Goal: Task Accomplishment & Management: Use online tool/utility

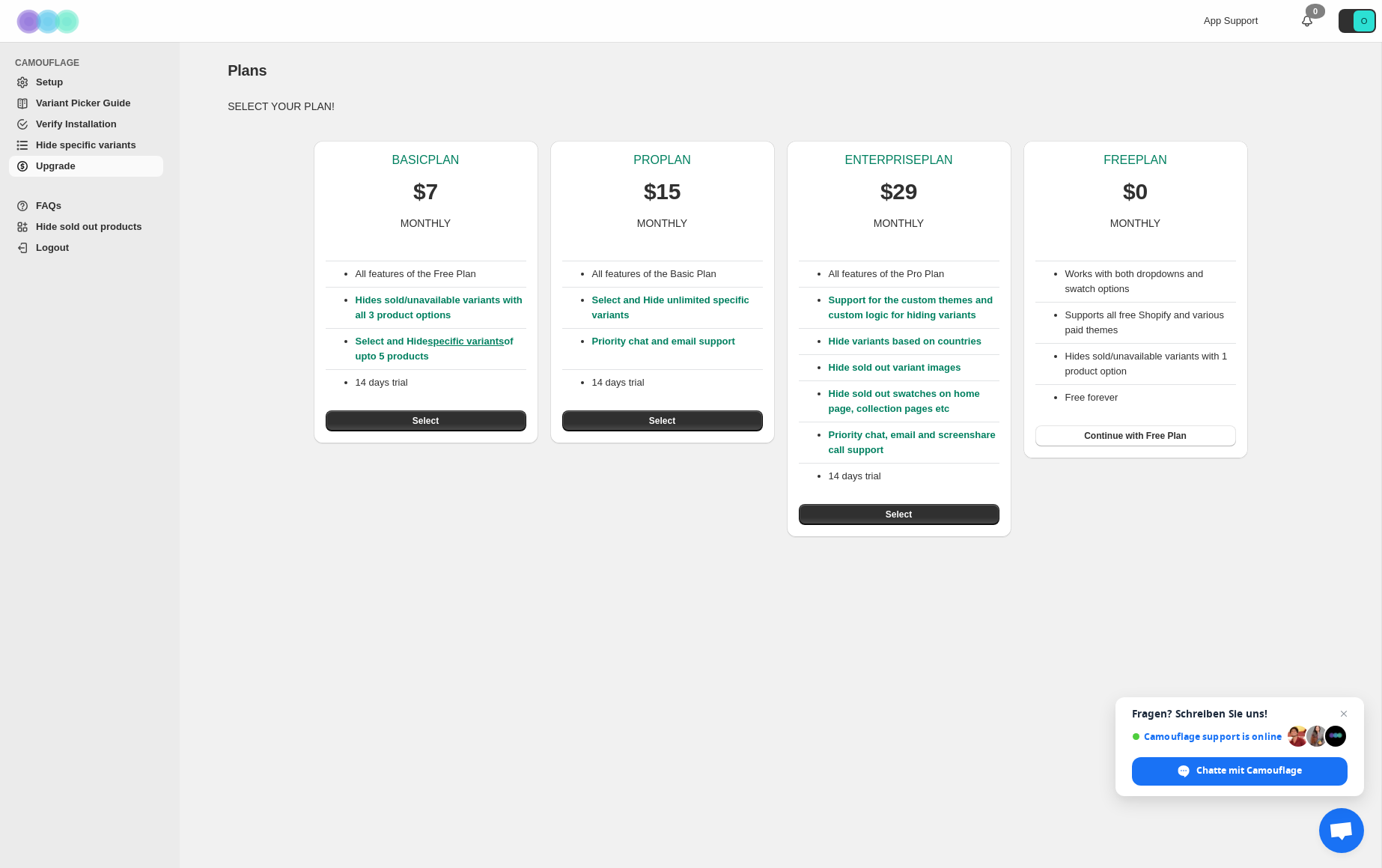
click at [399, 421] on button "Select" at bounding box center [426, 421] width 200 height 21
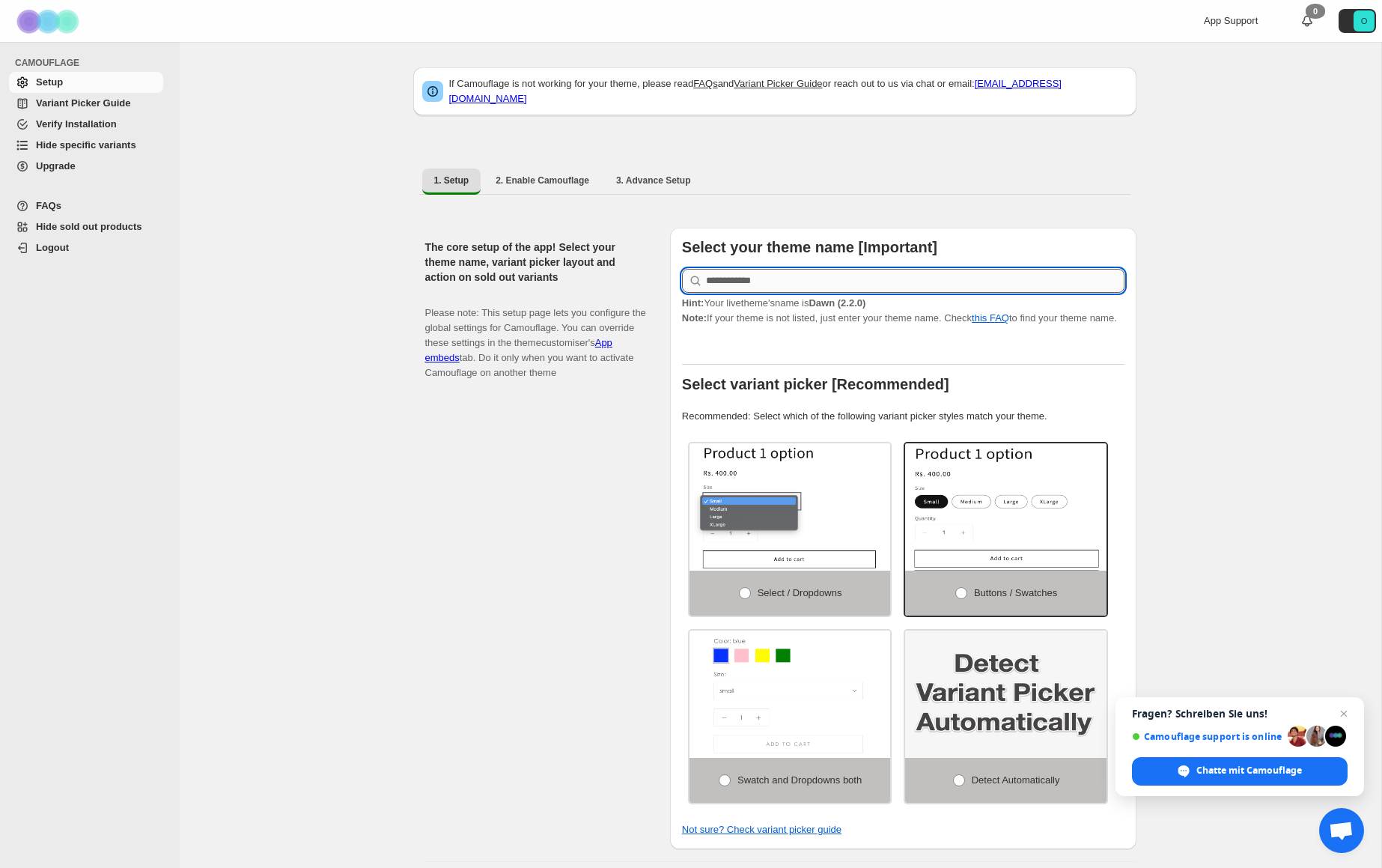
click at [783, 276] on input "text" at bounding box center [915, 281] width 418 height 24
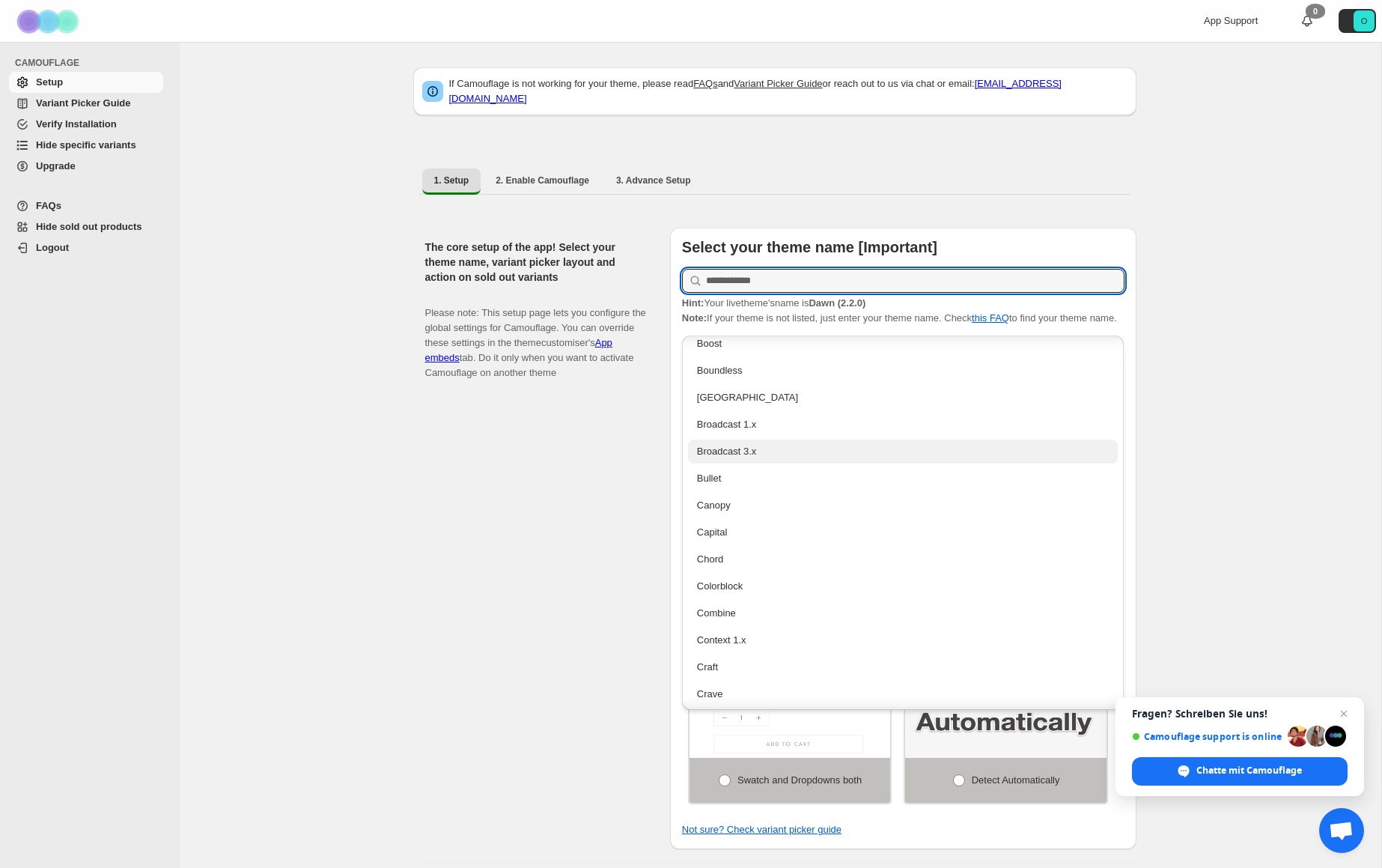
scroll to position [456, 0]
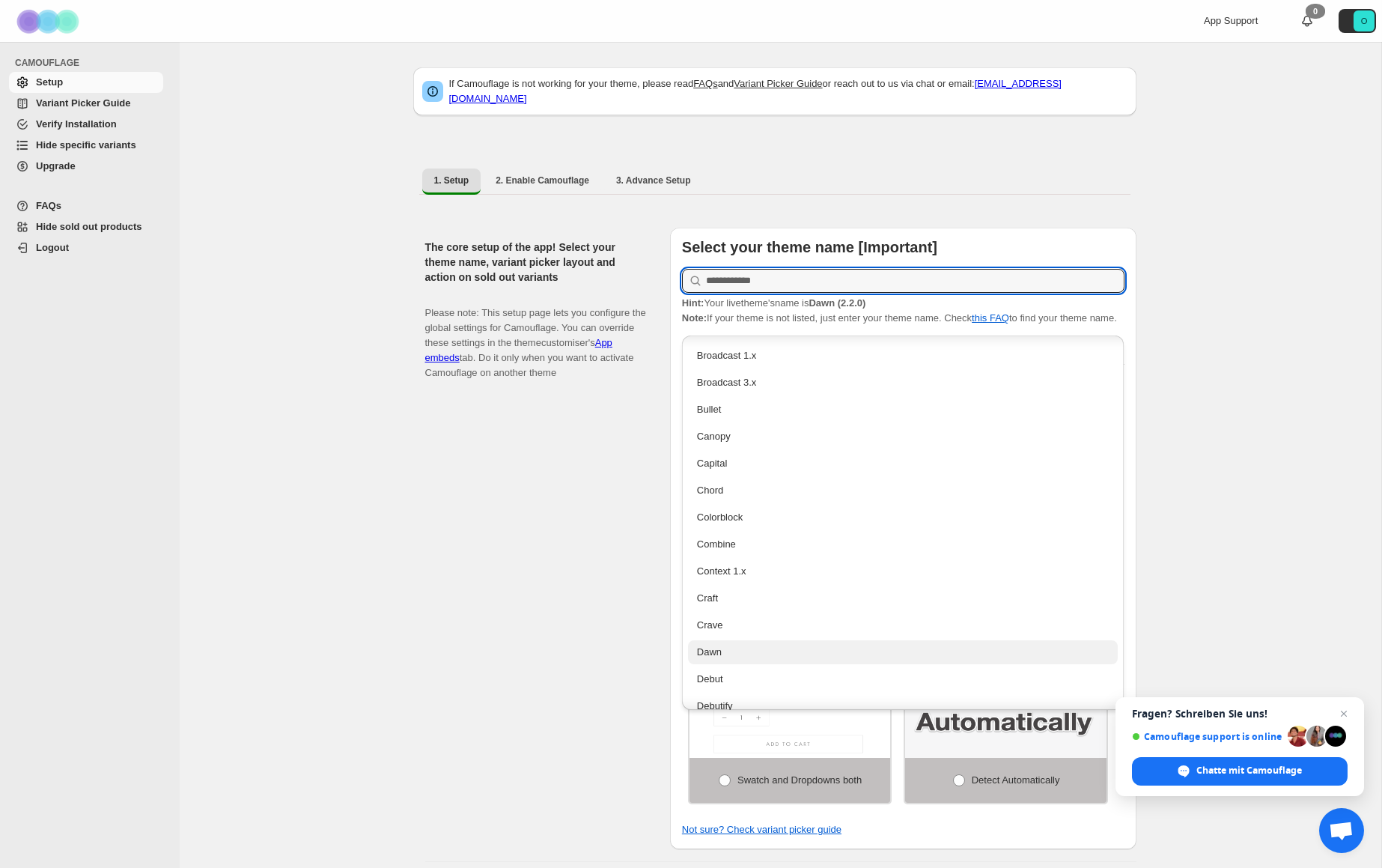
click at [759, 648] on div "Dawn" at bounding box center [903, 651] width 413 height 15
type input "****"
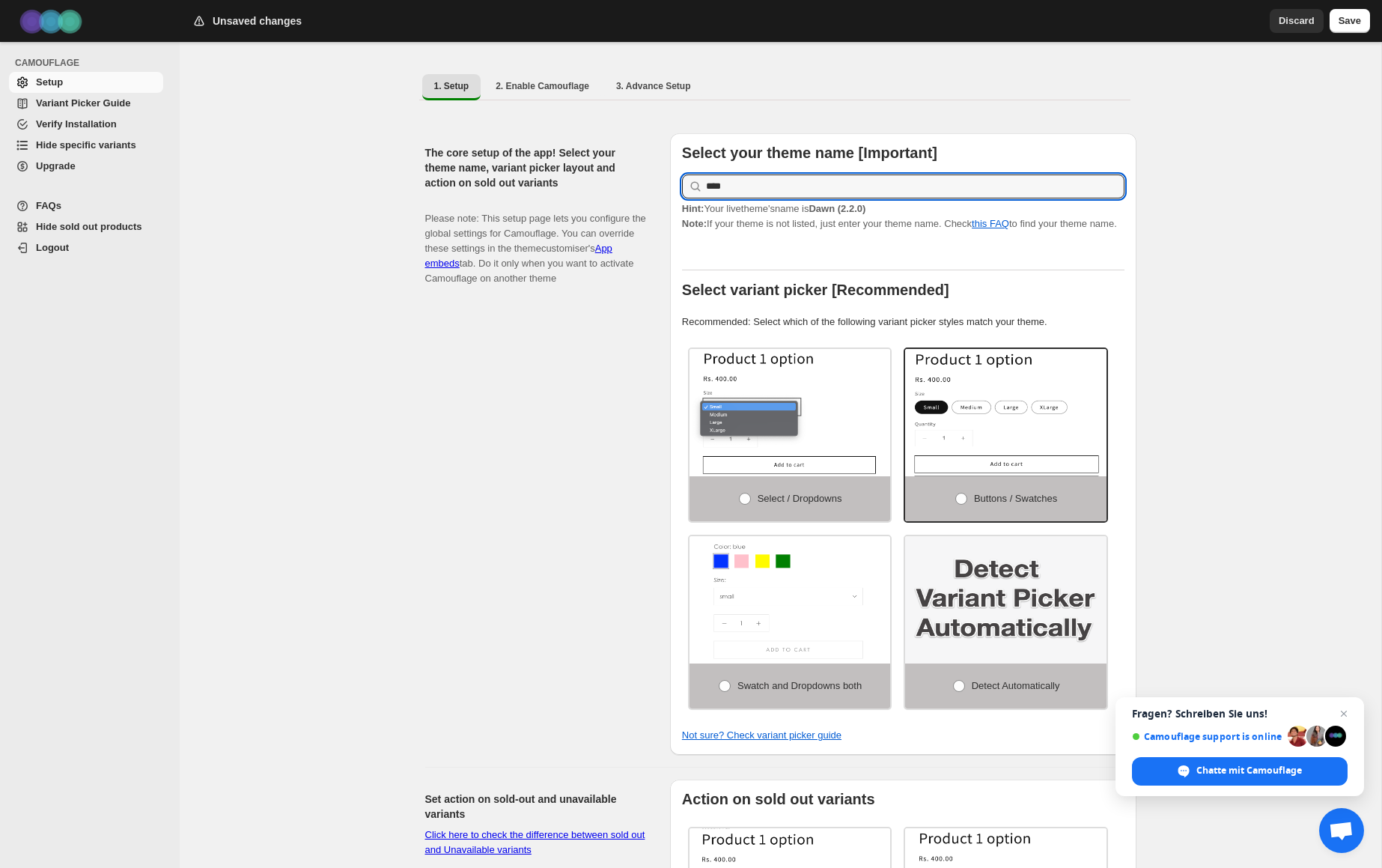
scroll to position [12, 0]
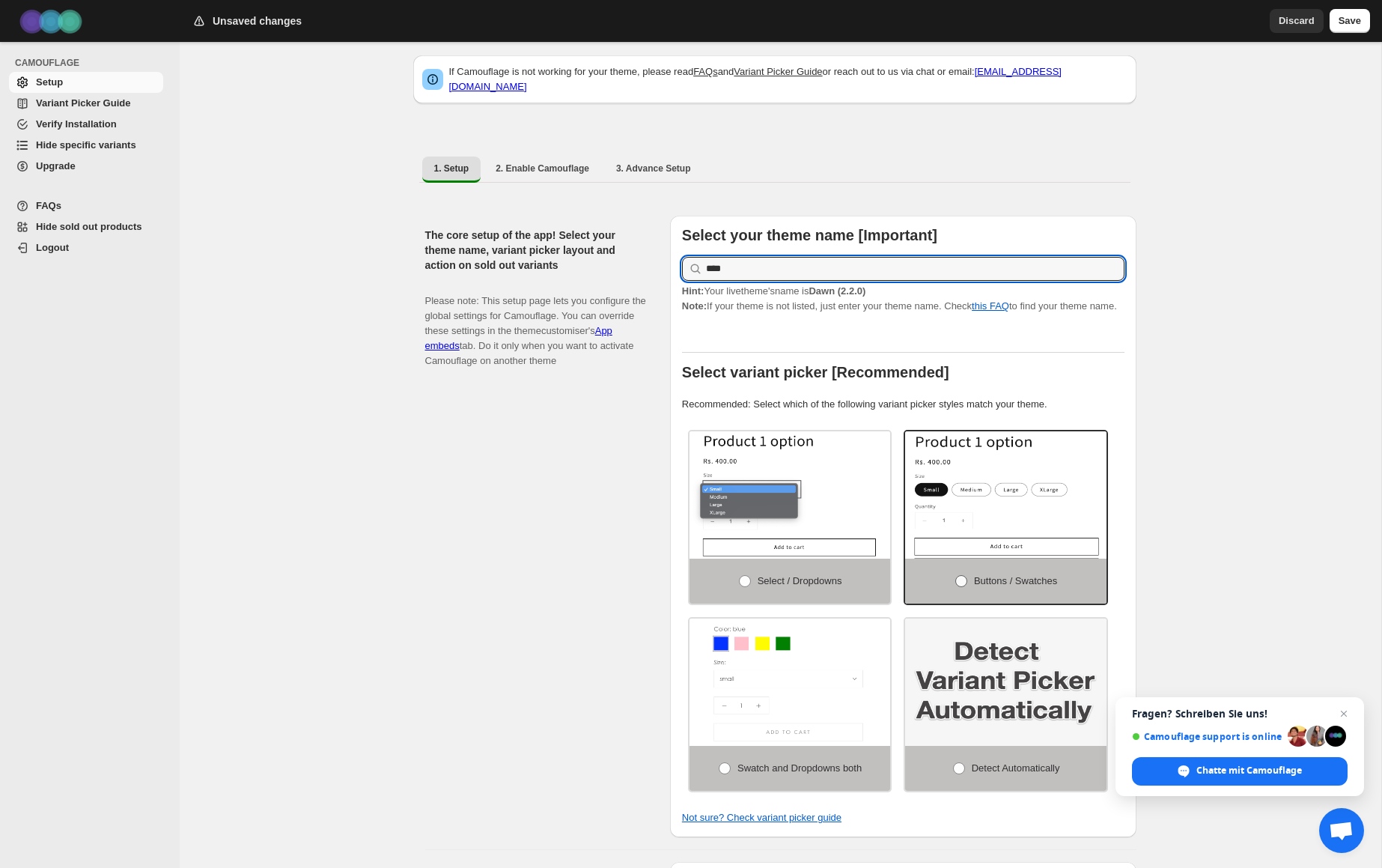
click at [1000, 586] on span "Buttons / Swatches" at bounding box center [1016, 580] width 83 height 11
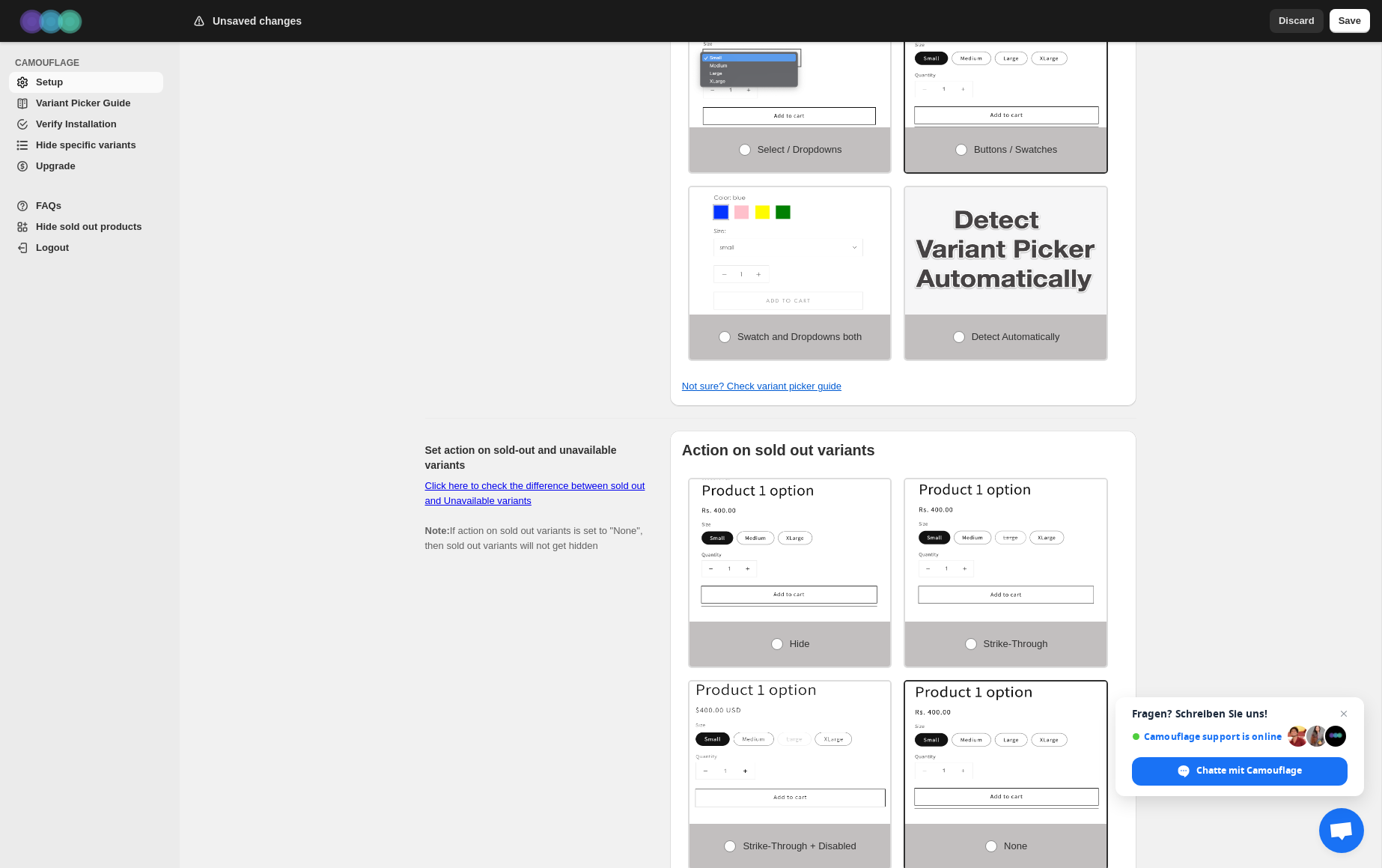
scroll to position [504, 0]
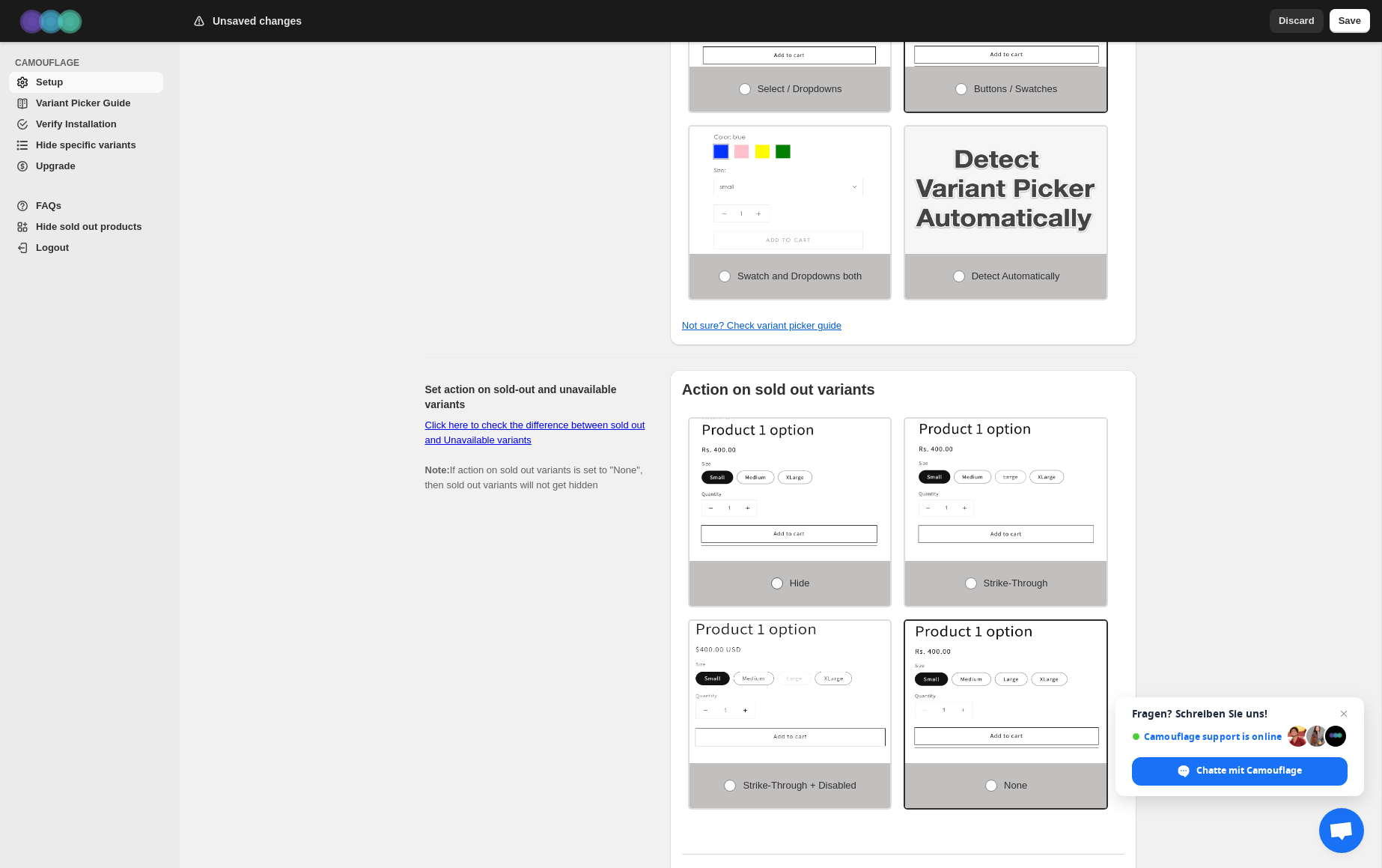
click at [778, 589] on span at bounding box center [777, 583] width 12 height 12
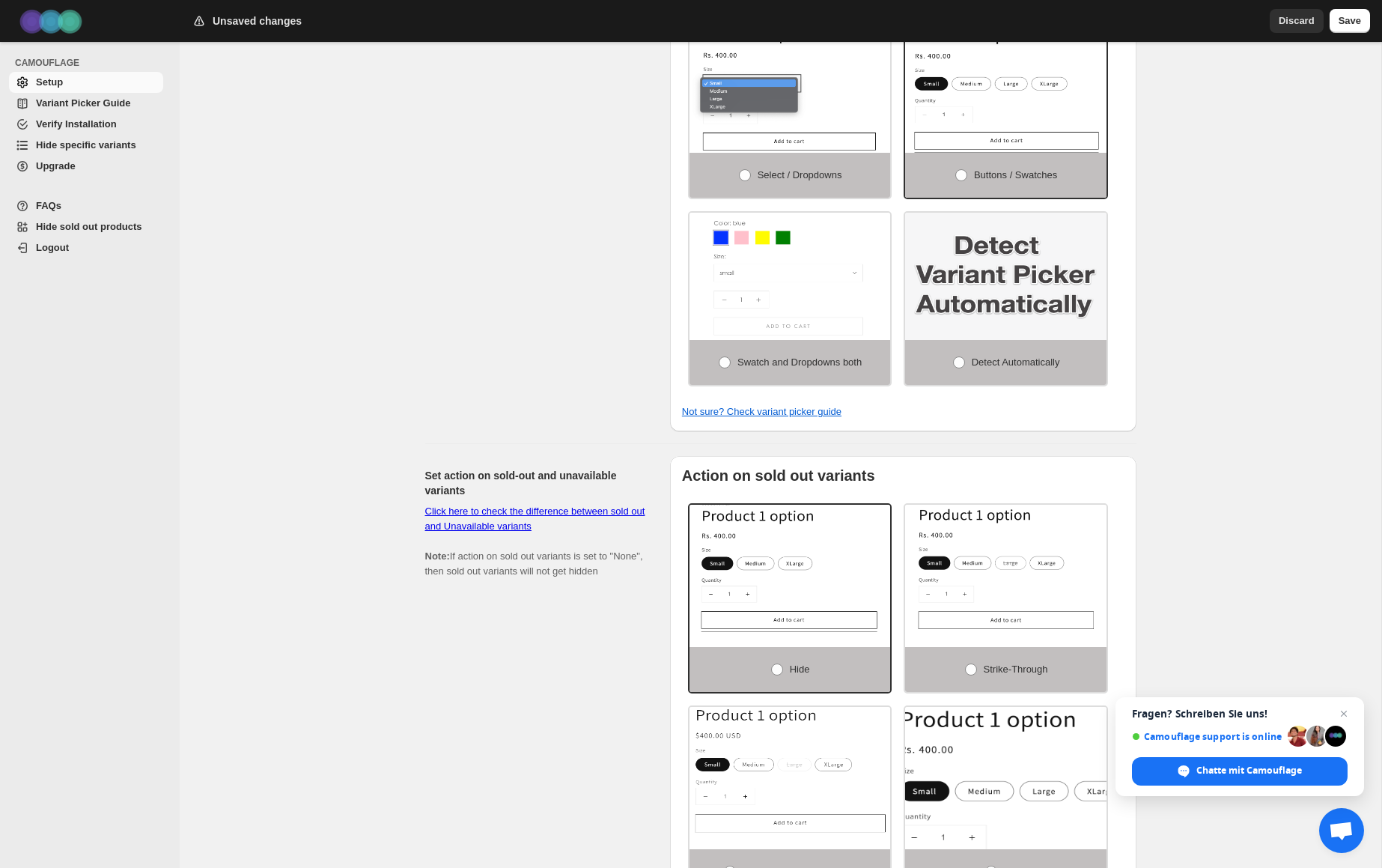
scroll to position [396, 0]
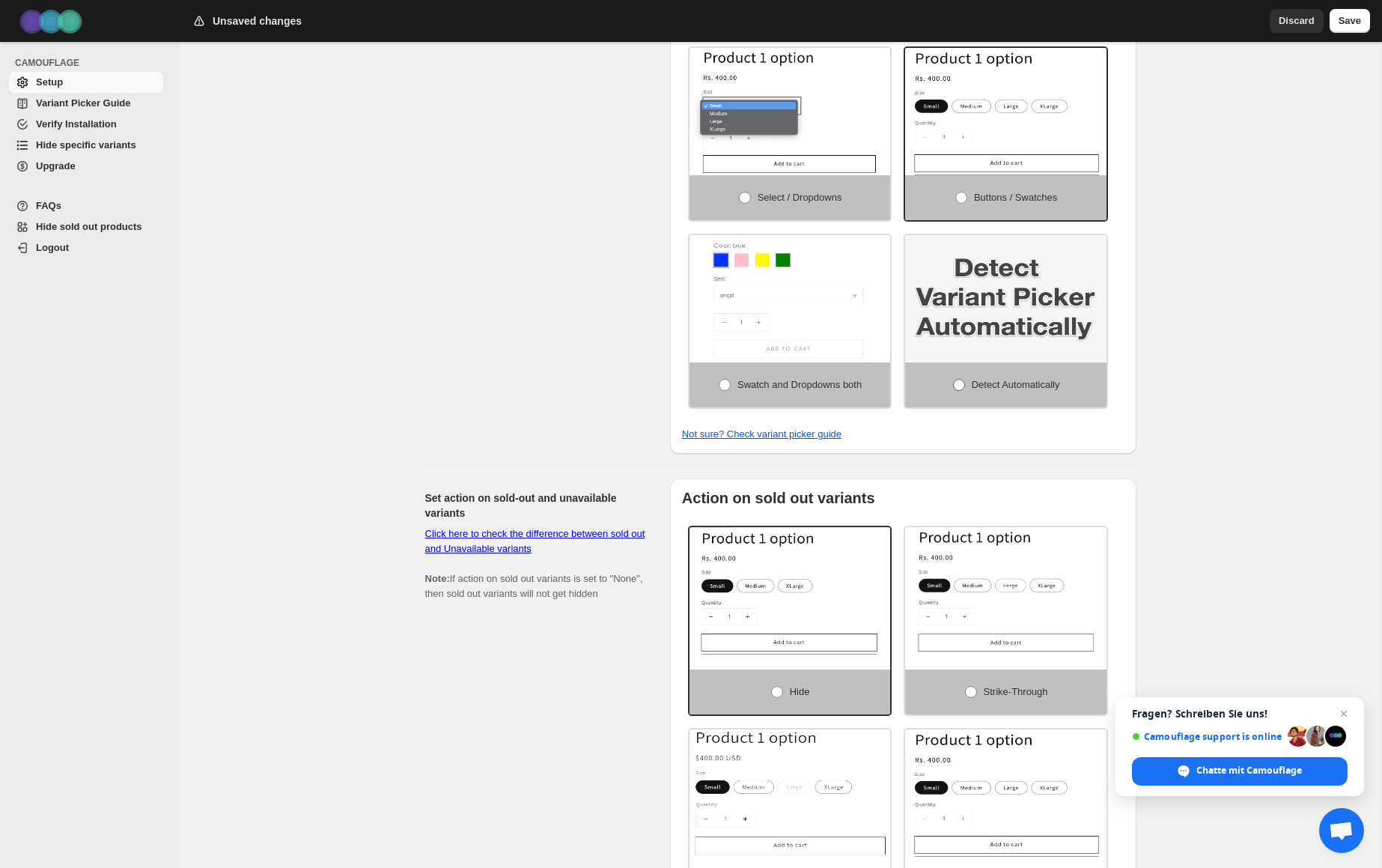
click at [956, 390] on span at bounding box center [959, 385] width 12 height 12
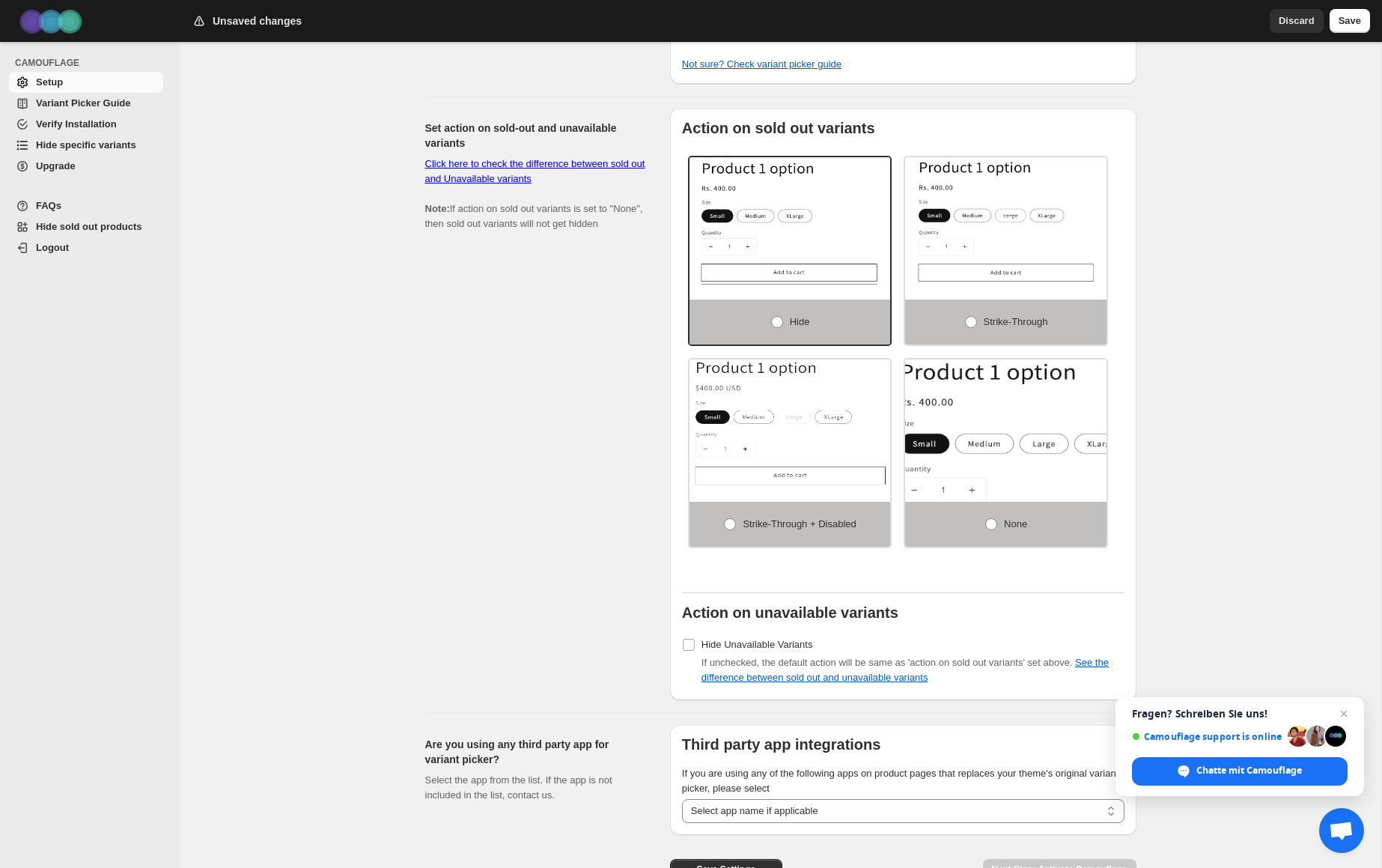
scroll to position [858, 0]
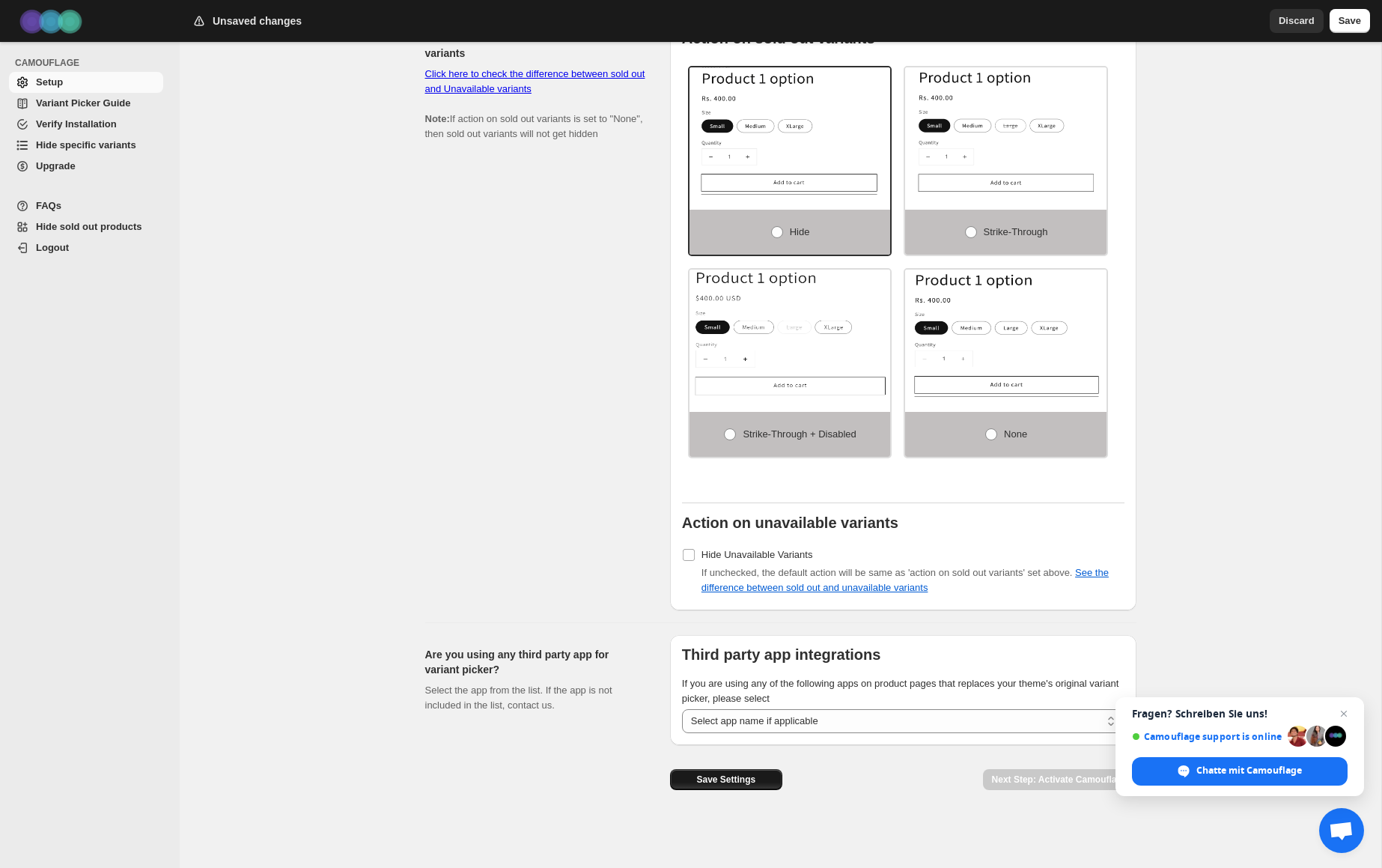
click at [750, 785] on button "Save Settings" at bounding box center [726, 779] width 112 height 21
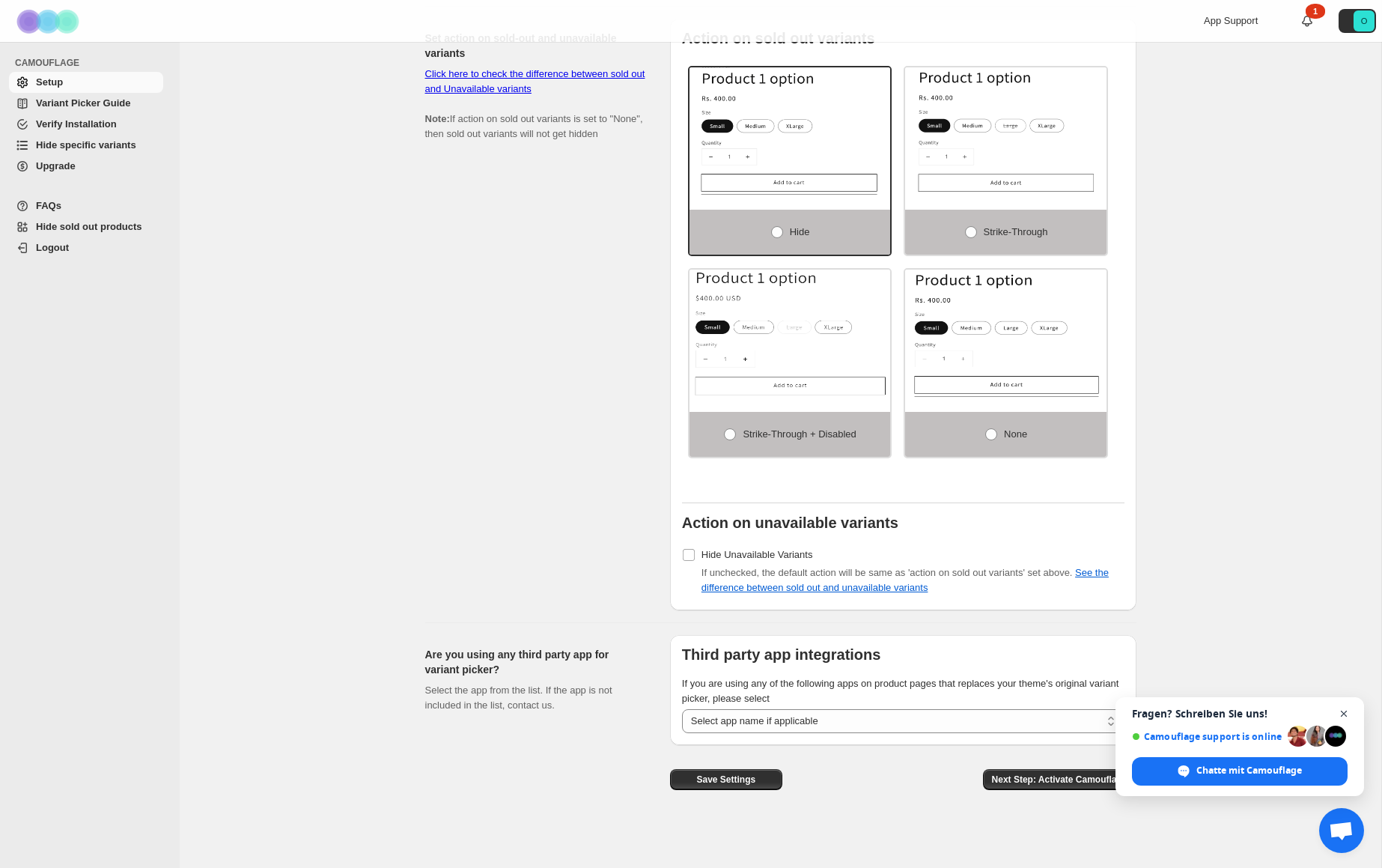
click at [1344, 712] on span "Chat schließen" at bounding box center [1344, 714] width 19 height 19
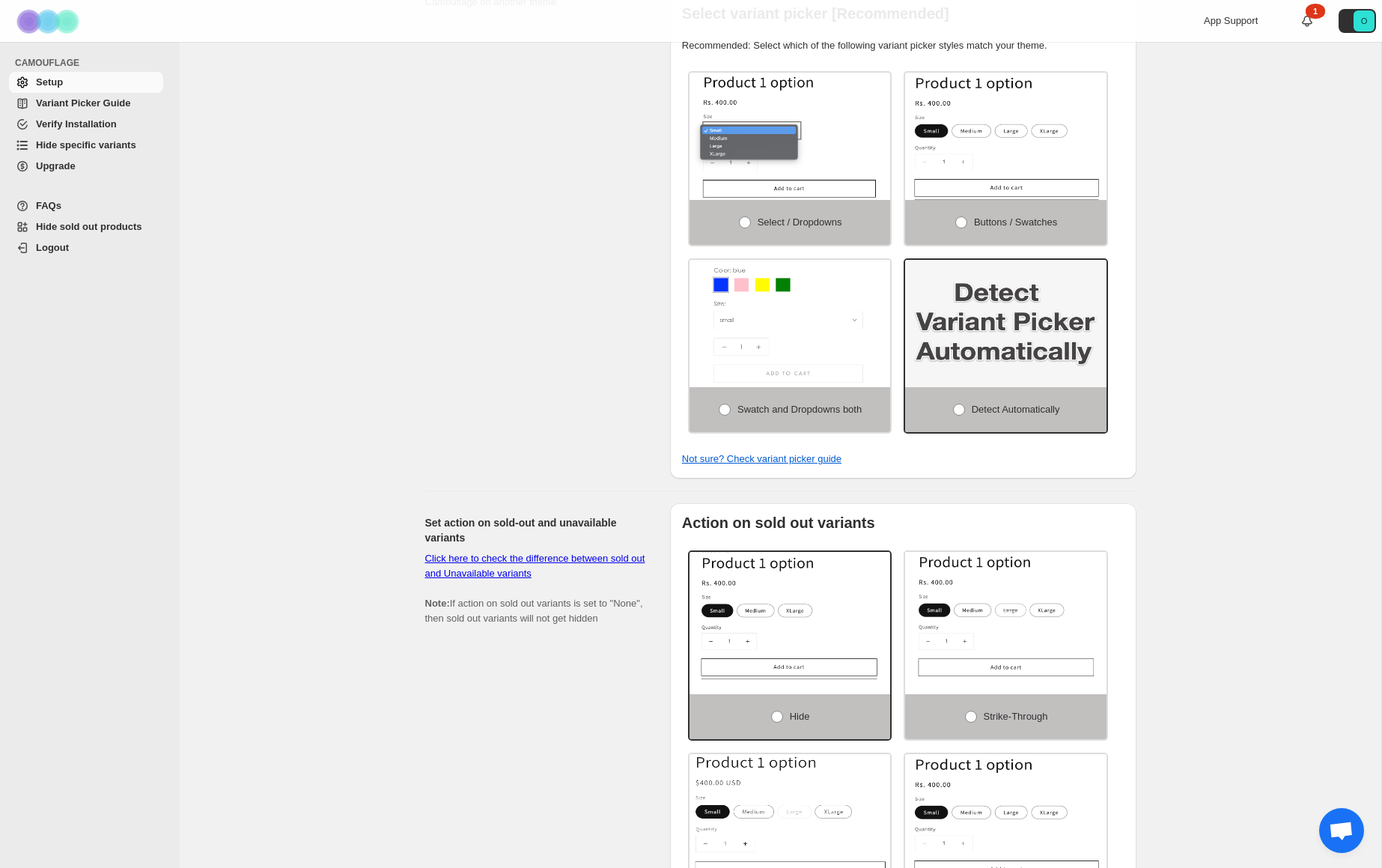
scroll to position [0, 0]
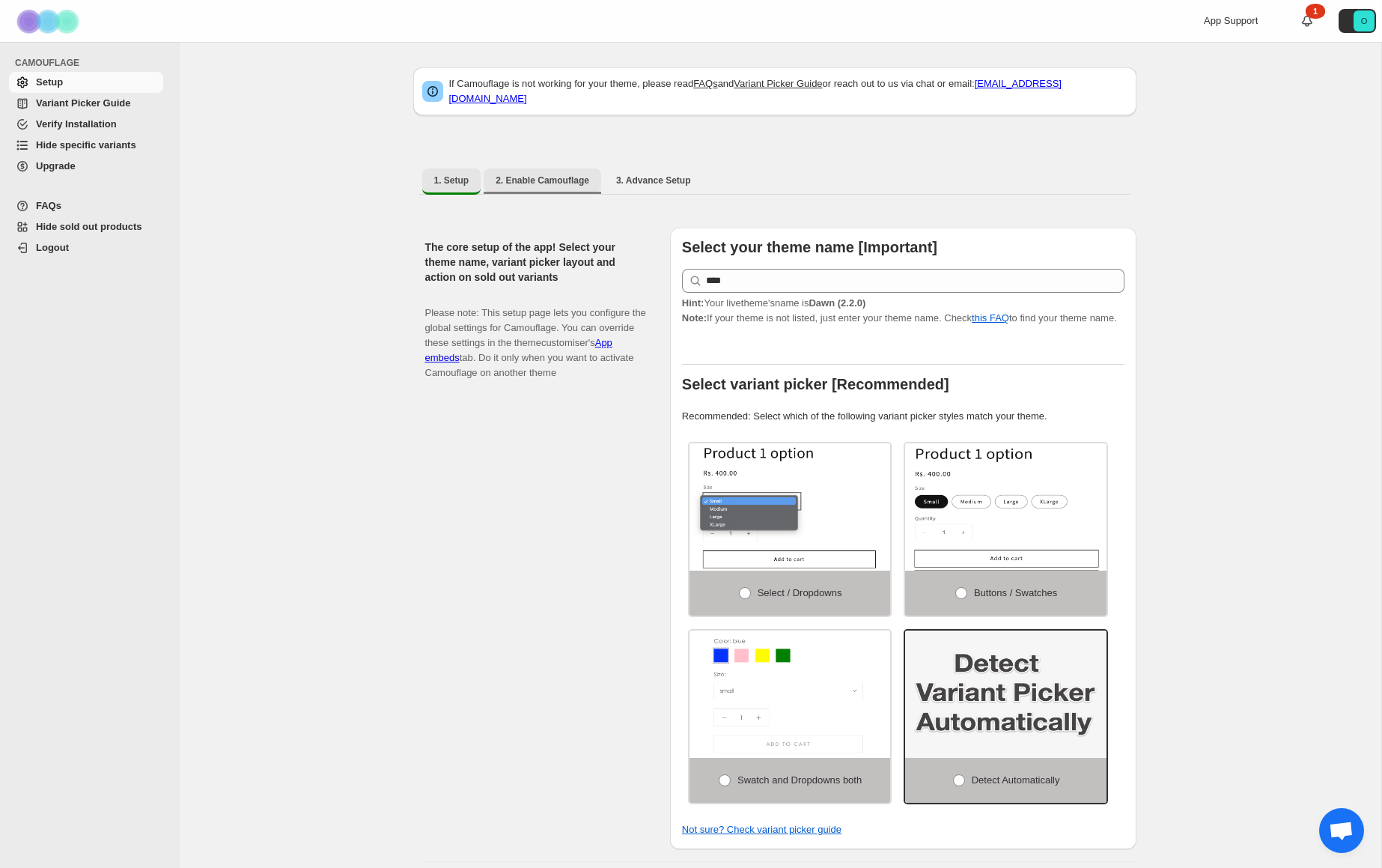
click at [549, 174] on span "2. Enable Camouflage" at bounding box center [542, 181] width 93 height 12
select select "**********"
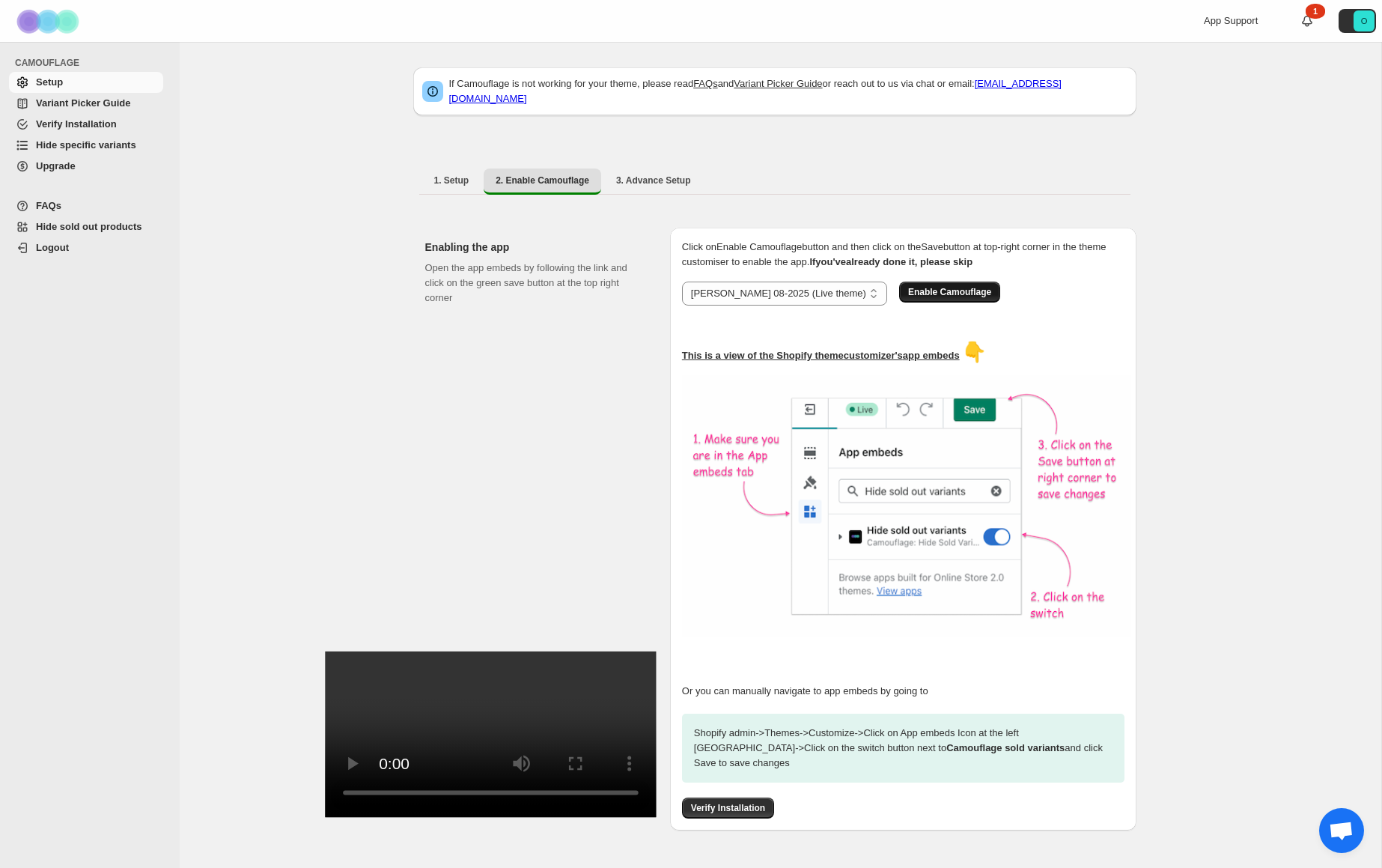
click at [941, 286] on span "Enable Camouflage" at bounding box center [949, 292] width 83 height 12
